Goal: Ask a question: Seek information or help from site administrators or community

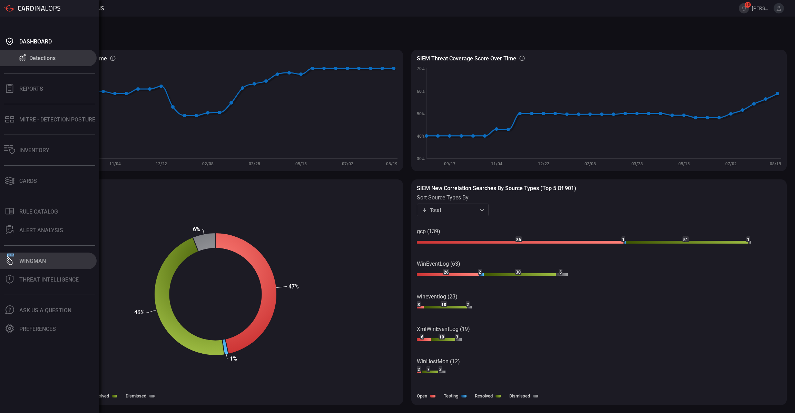
drag, startPoint x: 0, startPoint y: 0, endPoint x: 18, endPoint y: 261, distance: 262.0
click at [18, 261] on button "Wingman" at bounding box center [48, 260] width 97 height 17
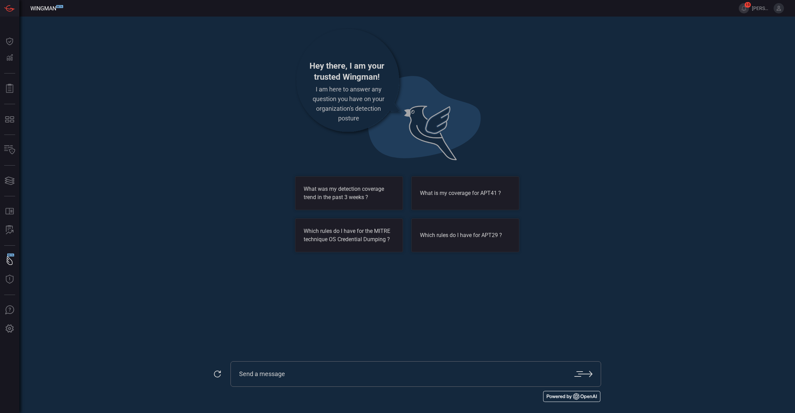
click at [314, 376] on input "text" at bounding box center [406, 374] width 335 height 8
type input "Do we have any detections for vmware?"
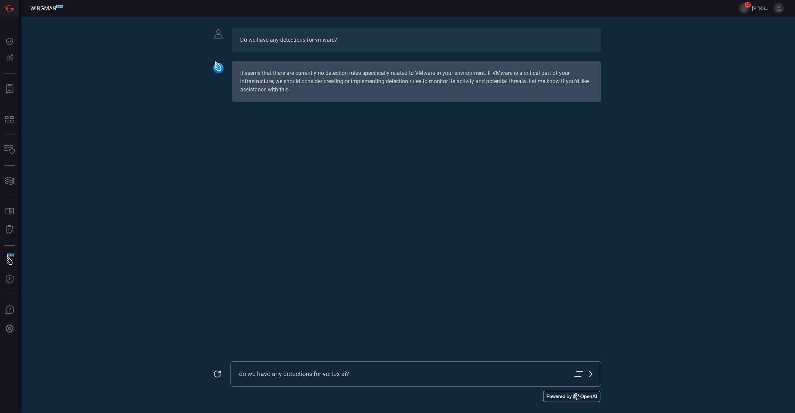
type input "do we have any detections for vertex ai?"
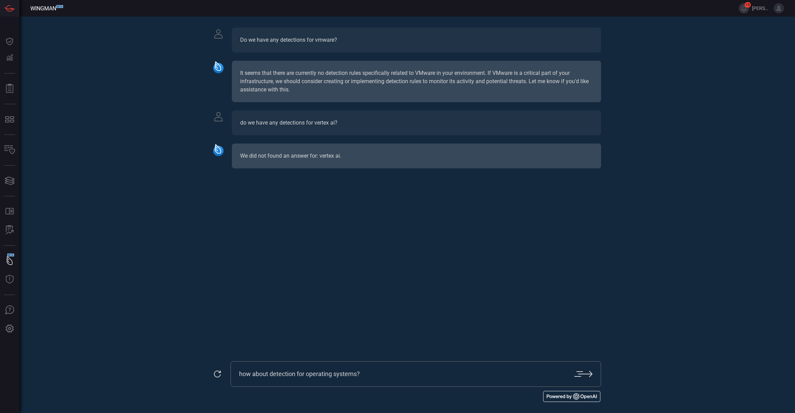
type input "how about detection for operating systems?"
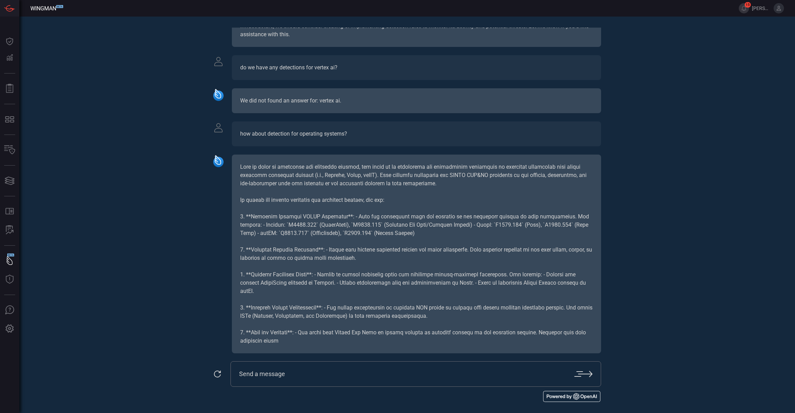
scroll to position [72, 0]
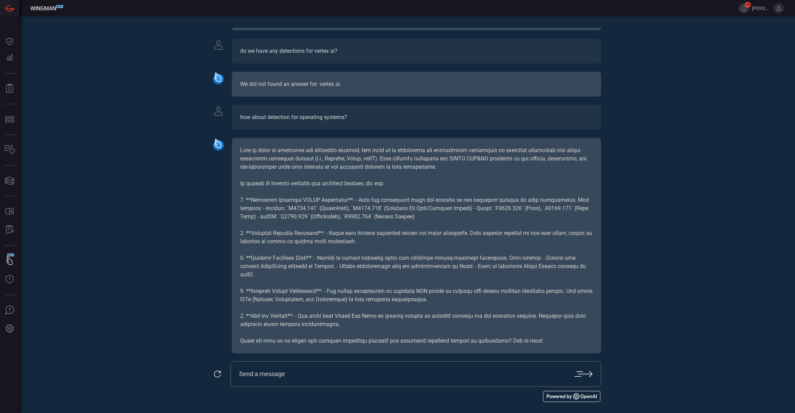
click at [293, 381] on div at bounding box center [415, 374] width 370 height 26
click at [323, 371] on input "text" at bounding box center [406, 374] width 335 height 8
type input "yes"
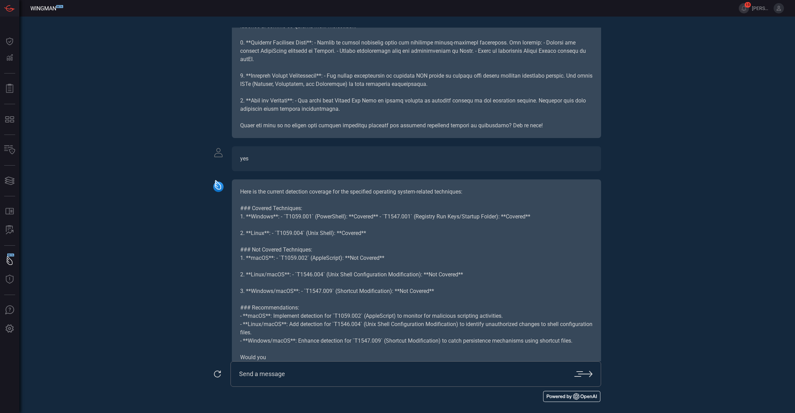
scroll to position [303, 0]
